Goal: Task Accomplishment & Management: Manage account settings

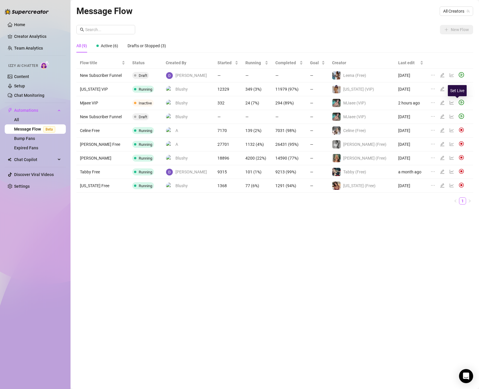
click at [458, 102] on icon "play-circle" at bounding box center [460, 102] width 5 height 5
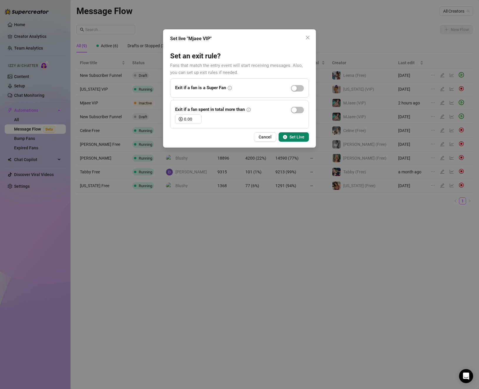
click at [295, 132] on div "Set live "Mjaee VIP" Set an exit rule? Fans that match the entry event will sta…" at bounding box center [239, 88] width 153 height 118
click at [295, 135] on span "Set Live" at bounding box center [296, 137] width 15 height 5
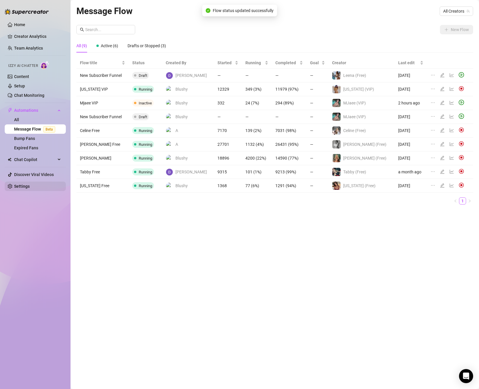
click at [22, 185] on link "Settings" at bounding box center [22, 186] width 16 height 5
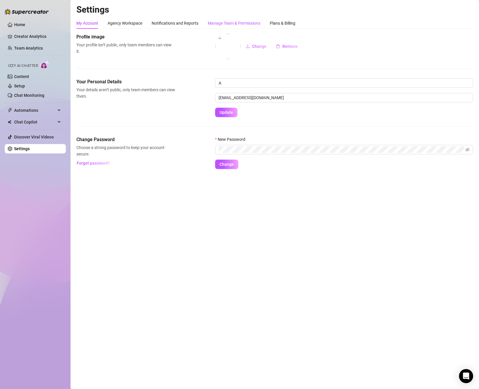
click at [238, 24] on div "Manage Team & Permissions" at bounding box center [234, 23] width 53 height 6
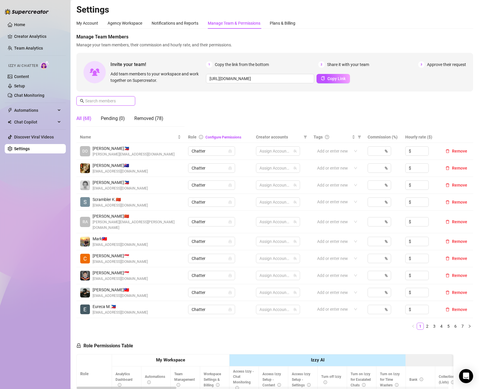
click at [121, 104] on input "text" at bounding box center [106, 101] width 42 height 6
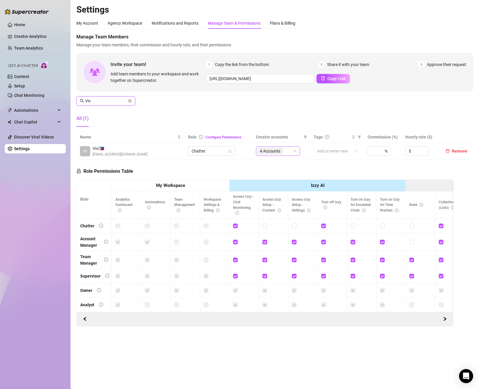
type input "Viv"
click at [285, 154] on input "search" at bounding box center [284, 151] width 1 height 7
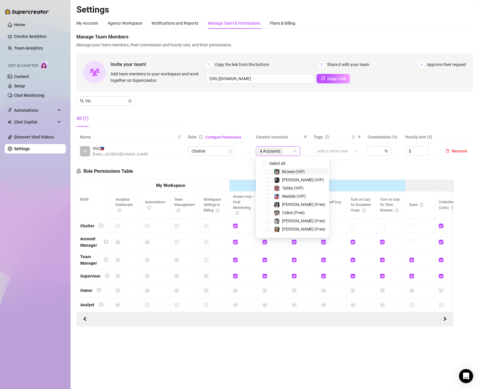
click at [263, 164] on input "Select all" at bounding box center [264, 163] width 5 height 5
click at [263, 163] on input "Select all" at bounding box center [264, 163] width 5 height 5
checkbox input "false"
click at [267, 172] on span "Select tree node" at bounding box center [268, 171] width 5 height 5
click at [376, 181] on th "Izzy AI" at bounding box center [317, 186] width 176 height 12
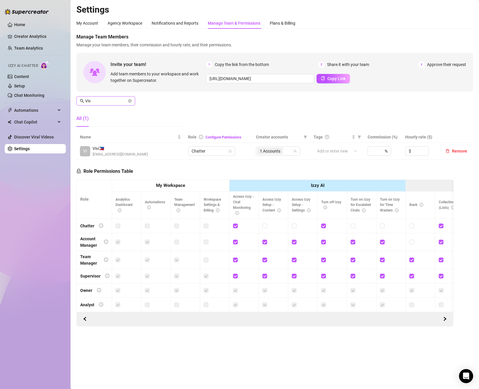
click at [130, 100] on icon "close-circle" at bounding box center [130, 101] width 4 height 4
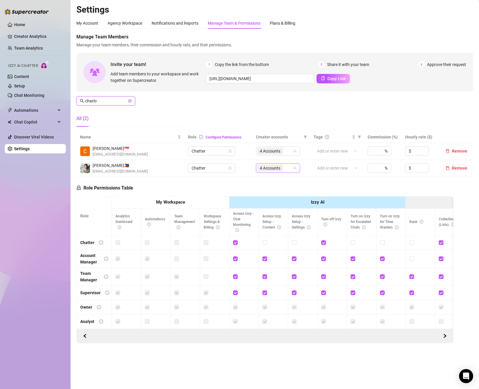
click at [282, 172] on div "4 Accounts" at bounding box center [270, 168] width 27 height 8
type input "charlo"
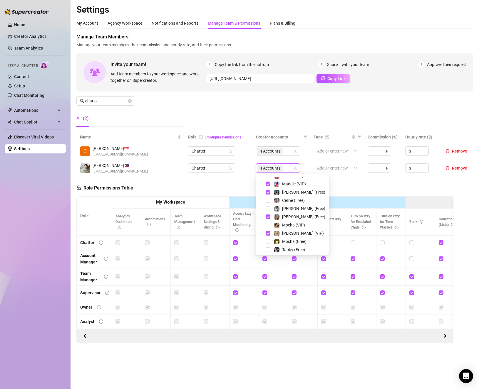
scroll to position [88, 0]
click at [265, 249] on div "Jaz (Free)" at bounding box center [292, 248] width 70 height 7
click at [266, 249] on span "Select tree node" at bounding box center [268, 248] width 5 height 5
click at [268, 215] on span "Select tree node" at bounding box center [268, 216] width 5 height 5
click at [196, 188] on div "Role Permissions Table Role My Workspace Izzy AI OnlyFans Side Menu OnlyFans Ch…" at bounding box center [264, 260] width 377 height 167
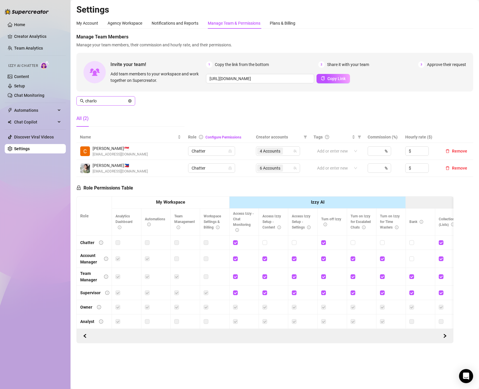
click at [131, 100] on icon "close-circle" at bounding box center [130, 101] width 4 height 4
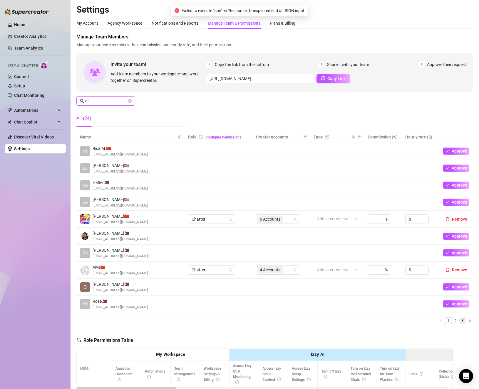
type input "al"
click at [459, 323] on link "3" at bounding box center [462, 321] width 6 height 6
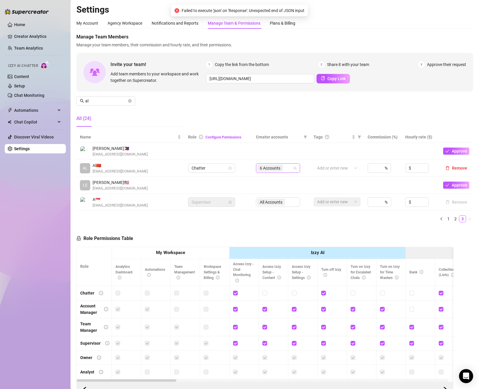
click at [283, 166] on div "6 Accounts" at bounding box center [275, 168] width 36 height 8
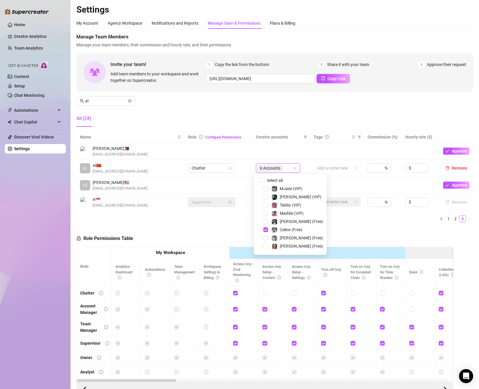
scroll to position [59, 0]
